Goal: Connect with others: Connect with others

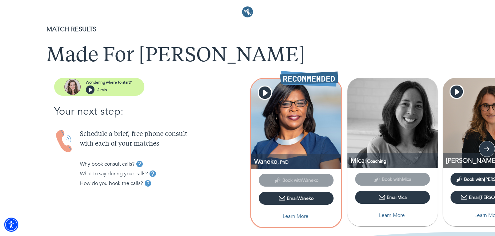
scroll to position [33, 0]
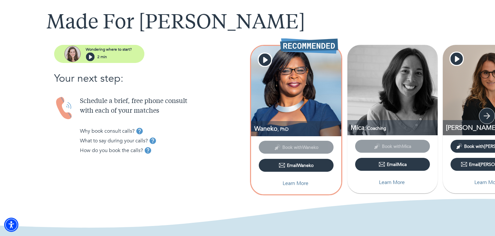
click at [489, 114] on icon "button" at bounding box center [487, 116] width 6 height 6
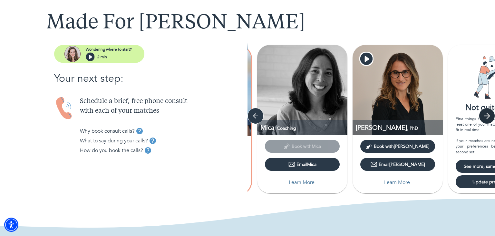
click at [489, 114] on icon "button" at bounding box center [487, 116] width 6 height 6
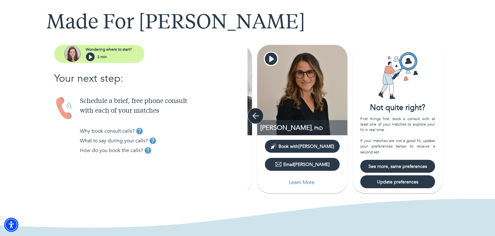
click at [255, 116] on icon "button" at bounding box center [255, 116] width 6 height 6
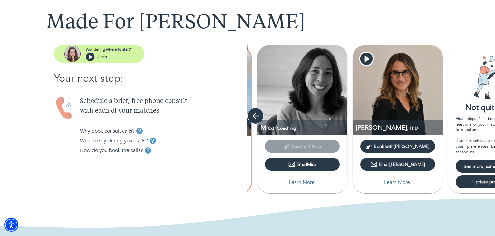
click at [255, 116] on icon "button" at bounding box center [255, 116] width 6 height 6
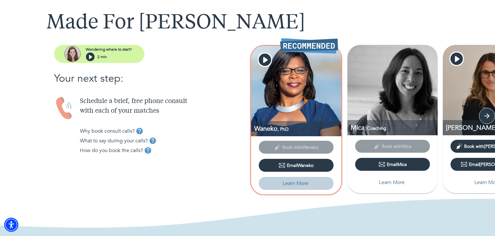
click at [286, 177] on button "Learn More" at bounding box center [296, 183] width 75 height 13
select select "2"
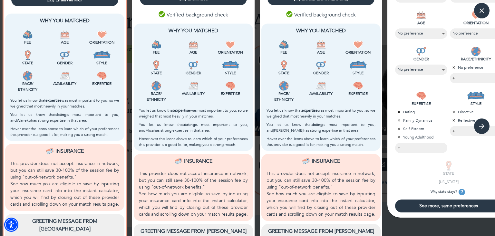
scroll to position [298, 0]
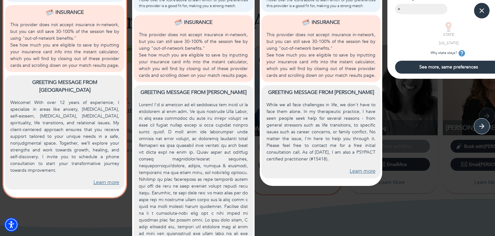
click at [206, 169] on p at bounding box center [193, 196] width 109 height 190
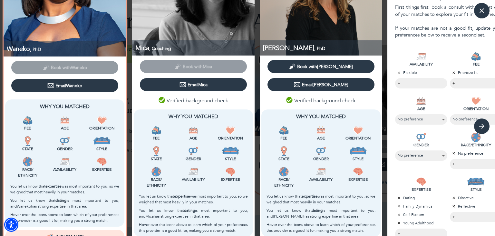
scroll to position [0, 0]
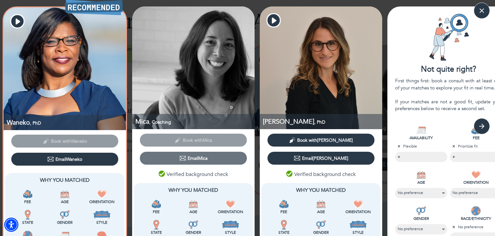
click at [179, 162] on button "Email Mica" at bounding box center [193, 158] width 107 height 13
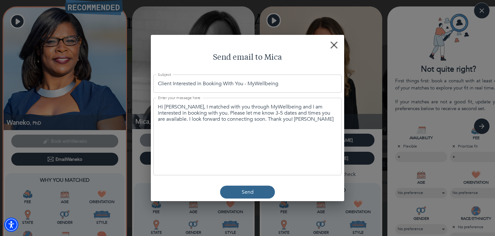
click at [179, 162] on div "Hi [PERSON_NAME], I matched with you through MyWellbeing and I am interested in…" at bounding box center [247, 136] width 188 height 77
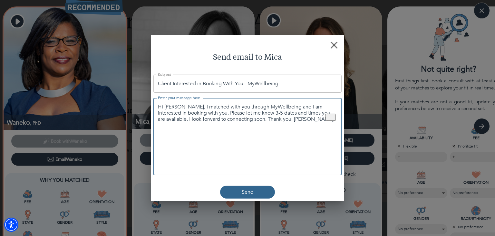
click at [335, 46] on rect "button" at bounding box center [334, 44] width 7 height 7
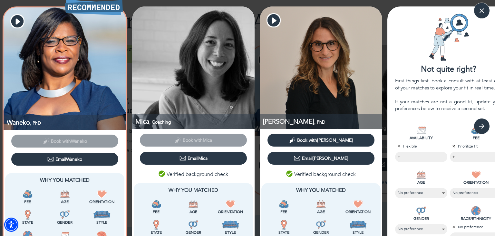
click at [347, 33] on img at bounding box center [321, 67] width 123 height 123
